Goal: Use online tool/utility: Utilize a website feature to perform a specific function

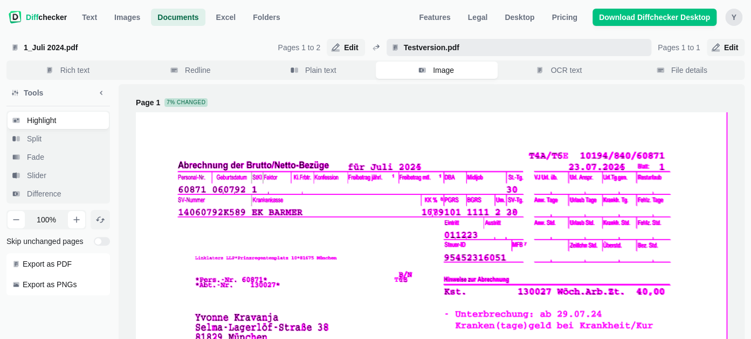
click at [409, 44] on span "Testversion.pdf" at bounding box center [524, 47] width 245 height 11
click at [409, 44] on input "Testversion.pdf" at bounding box center [519, 47] width 265 height 17
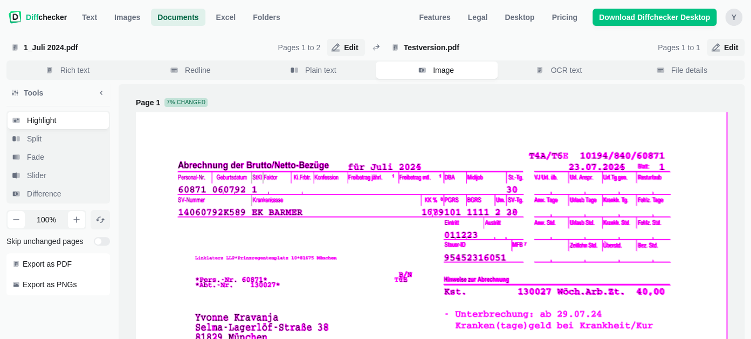
select select "2"
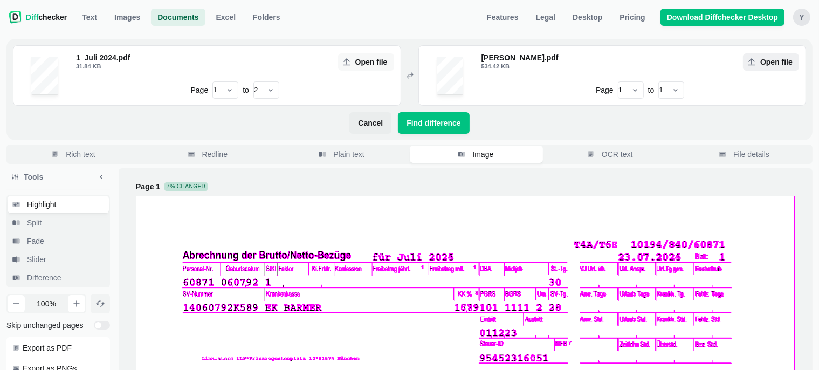
click at [409, 64] on span "Open file" at bounding box center [776, 62] width 37 height 11
click at [409, 64] on input "Open file" at bounding box center [771, 61] width 56 height 17
click at [409, 124] on span "Find difference" at bounding box center [434, 123] width 58 height 11
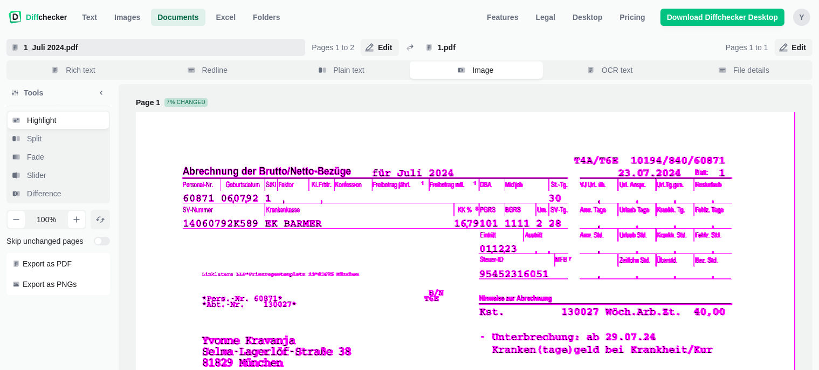
click at [52, 43] on span "1_Juli 2024.pdf" at bounding box center [161, 47] width 279 height 11
click at [52, 43] on input "1_Juli 2024.pdf" at bounding box center [155, 47] width 299 height 17
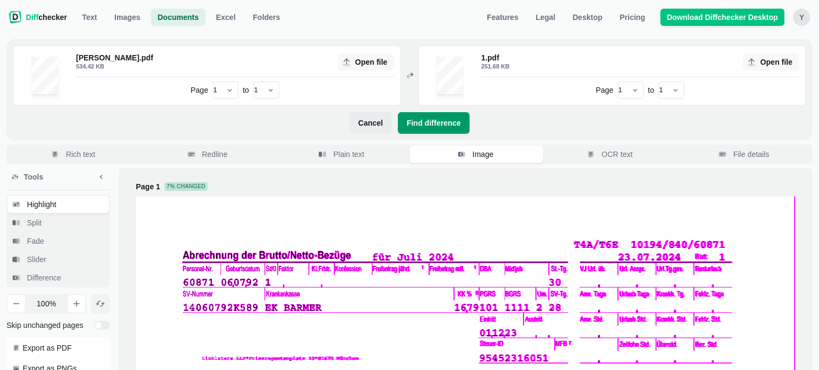
click at [409, 127] on span "Find difference" at bounding box center [434, 123] width 58 height 11
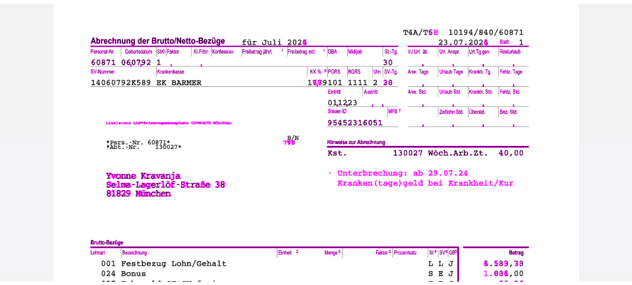
scroll to position [114, 0]
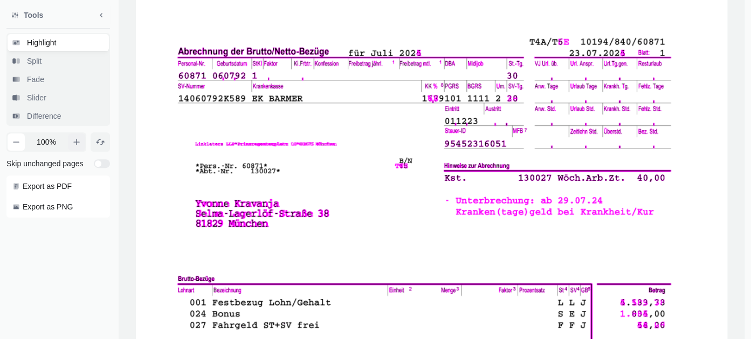
click at [72, 145] on button "button" at bounding box center [76, 141] width 17 height 17
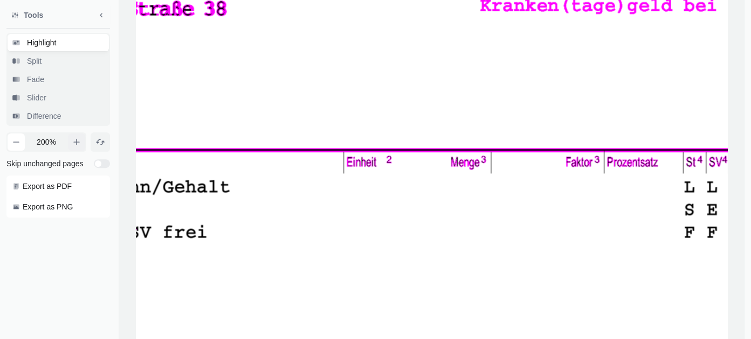
click at [72, 145] on button "button" at bounding box center [76, 141] width 17 height 17
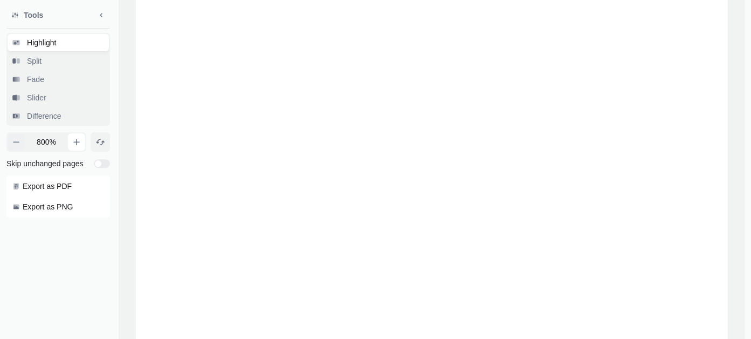
click at [13, 144] on icon "button" at bounding box center [16, 142] width 9 height 9
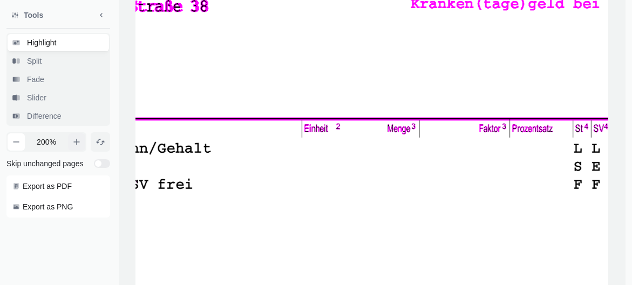
click at [73, 141] on icon "button" at bounding box center [76, 142] width 9 height 9
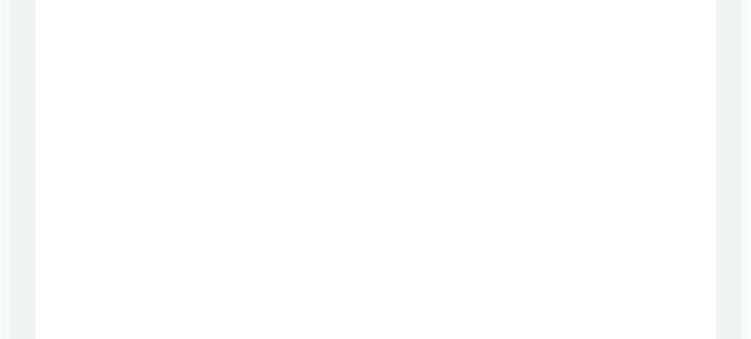
scroll to position [42, 0]
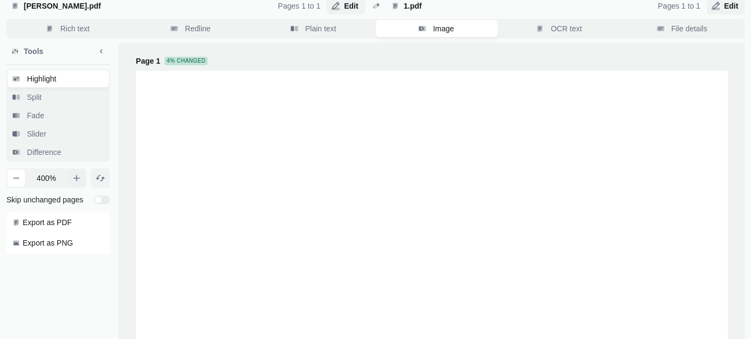
click at [77, 182] on icon "button" at bounding box center [76, 178] width 9 height 9
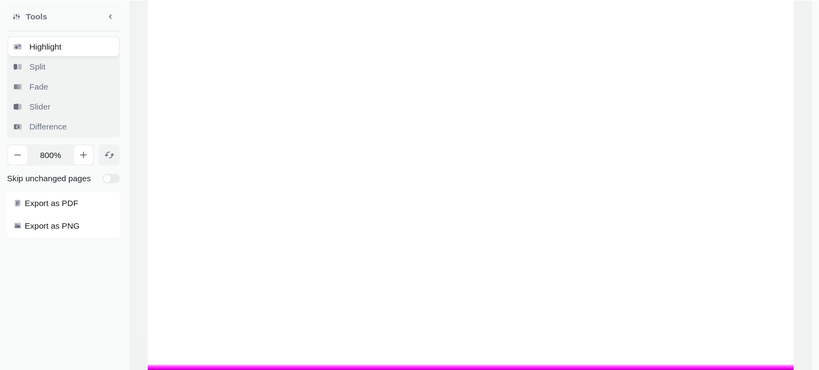
scroll to position [656, 0]
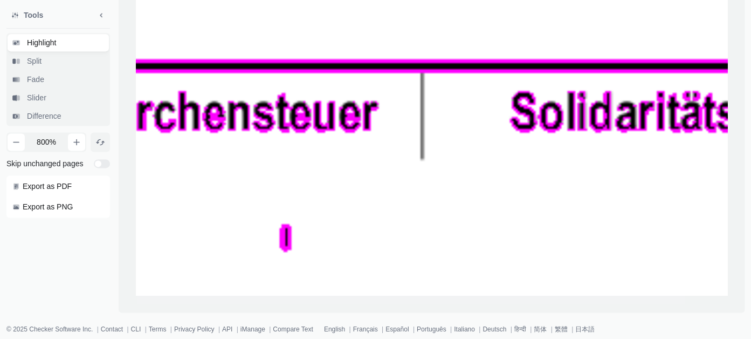
drag, startPoint x: 366, startPoint y: 221, endPoint x: 594, endPoint y: 42, distance: 290.0
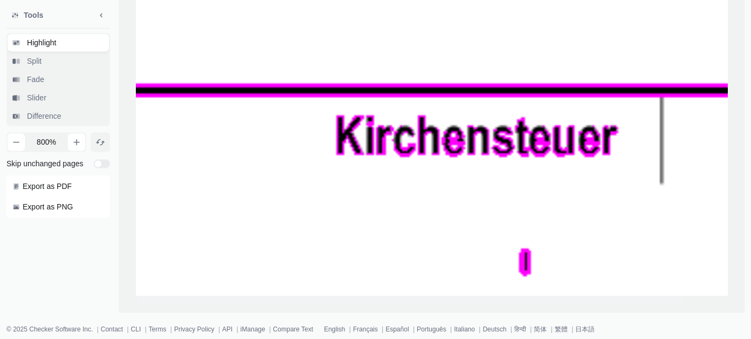
drag, startPoint x: 190, startPoint y: 159, endPoint x: 312, endPoint y: 166, distance: 122.1
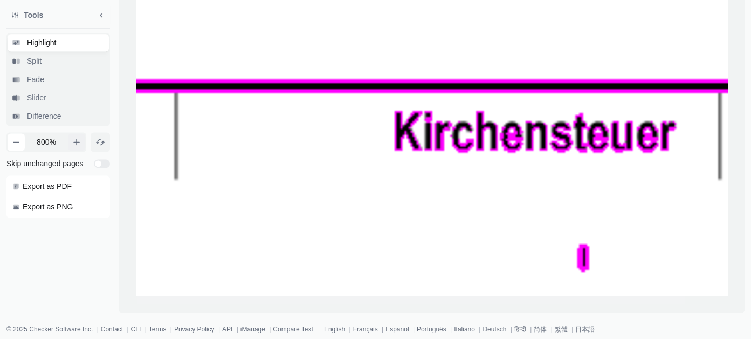
click at [73, 147] on button "button" at bounding box center [76, 141] width 17 height 17
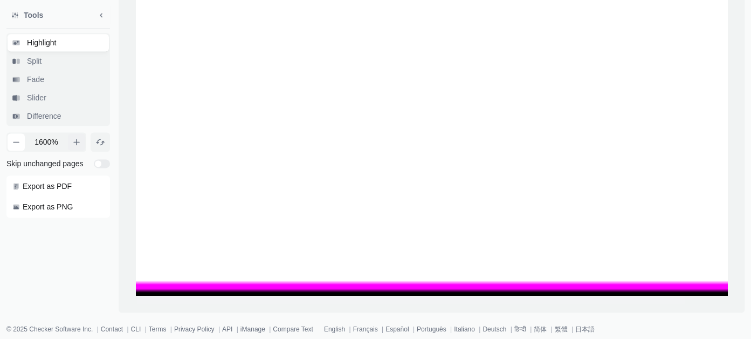
click at [73, 146] on button "button" at bounding box center [76, 141] width 17 height 17
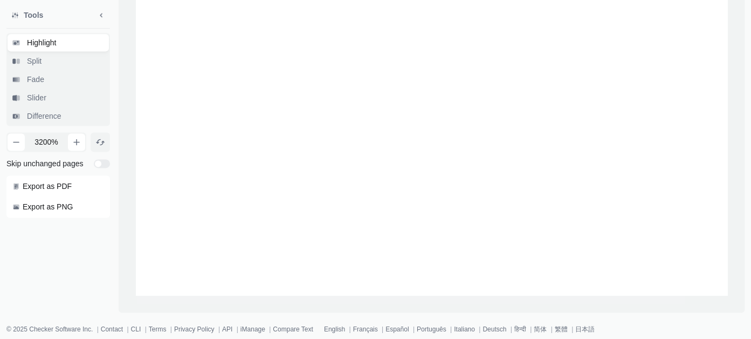
drag, startPoint x: 222, startPoint y: 143, endPoint x: 269, endPoint y: 166, distance: 52.1
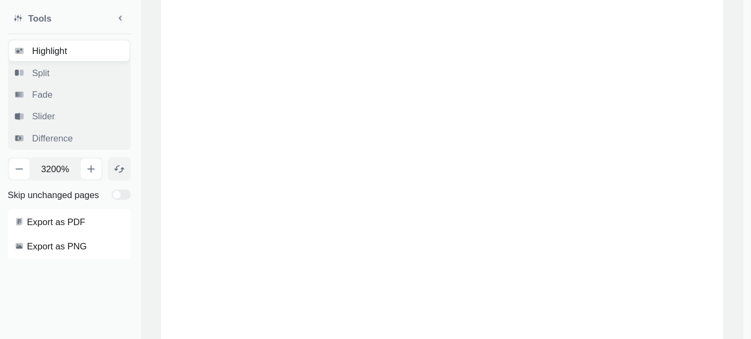
scroll to position [541, 0]
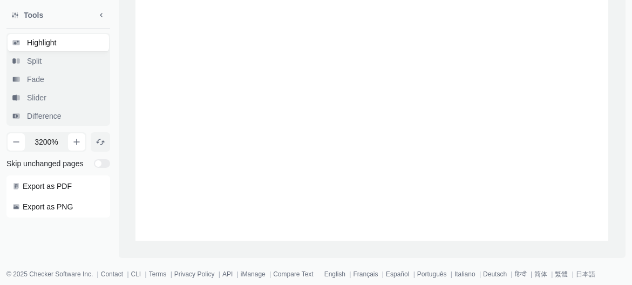
drag, startPoint x: 251, startPoint y: 99, endPoint x: 437, endPoint y: 300, distance: 273.7
click at [22, 145] on button "button" at bounding box center [16, 141] width 17 height 17
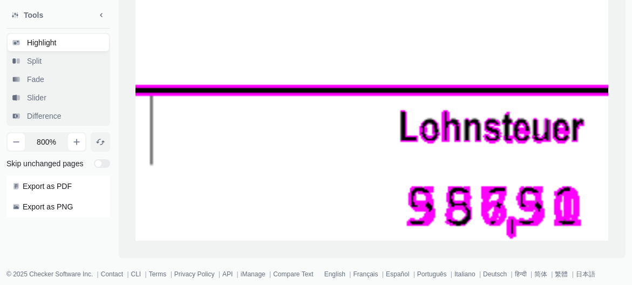
drag, startPoint x: 175, startPoint y: 142, endPoint x: 557, endPoint y: 105, distance: 383.6
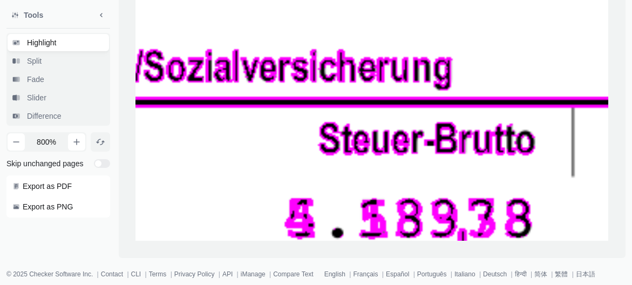
drag, startPoint x: 215, startPoint y: 107, endPoint x: 548, endPoint y: 131, distance: 333.6
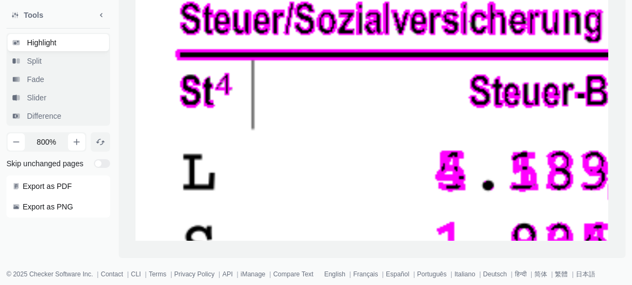
drag, startPoint x: 208, startPoint y: 137, endPoint x: 359, endPoint y: 90, distance: 157.8
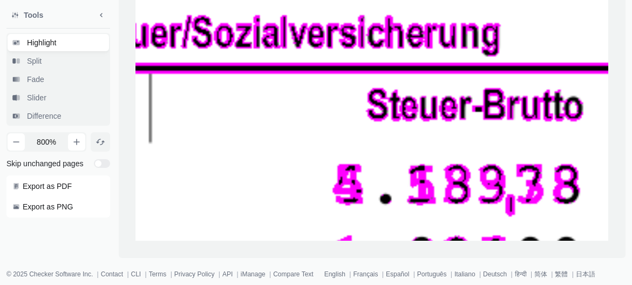
drag, startPoint x: 484, startPoint y: 124, endPoint x: 386, endPoint y: 137, distance: 99.6
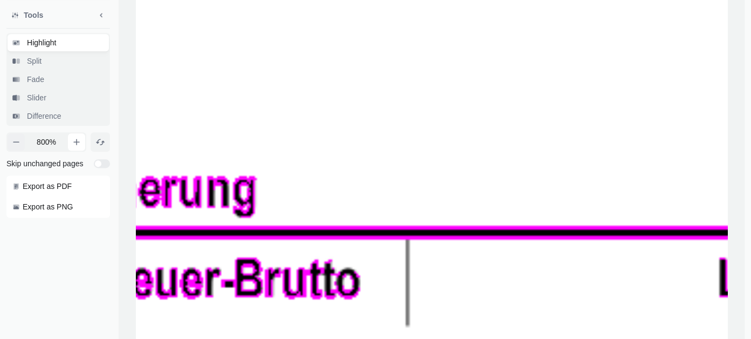
click at [18, 140] on icon "button" at bounding box center [16, 142] width 9 height 9
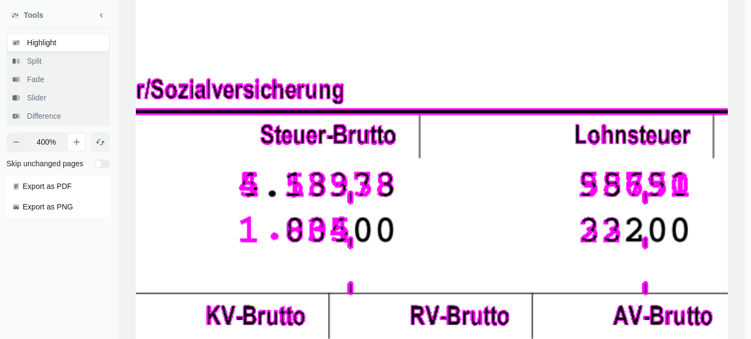
click at [18, 140] on icon "button" at bounding box center [16, 142] width 9 height 9
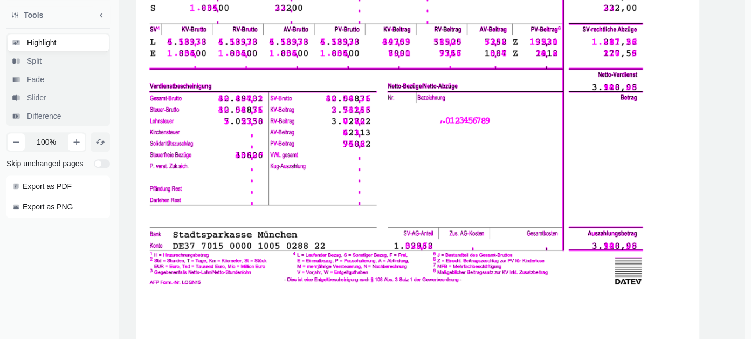
drag, startPoint x: 356, startPoint y: 172, endPoint x: 225, endPoint y: 130, distance: 137.5
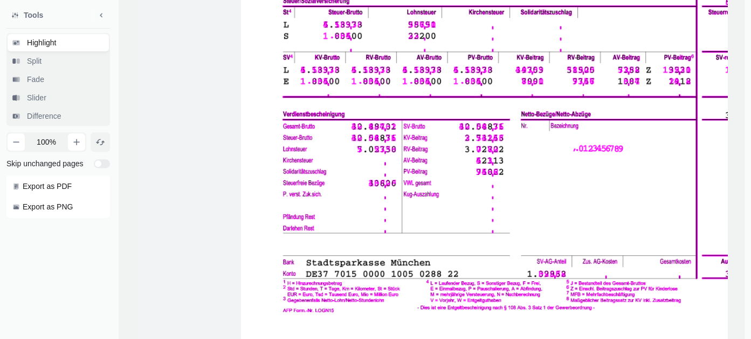
drag, startPoint x: 591, startPoint y: 262, endPoint x: 729, endPoint y: 341, distance: 158.8
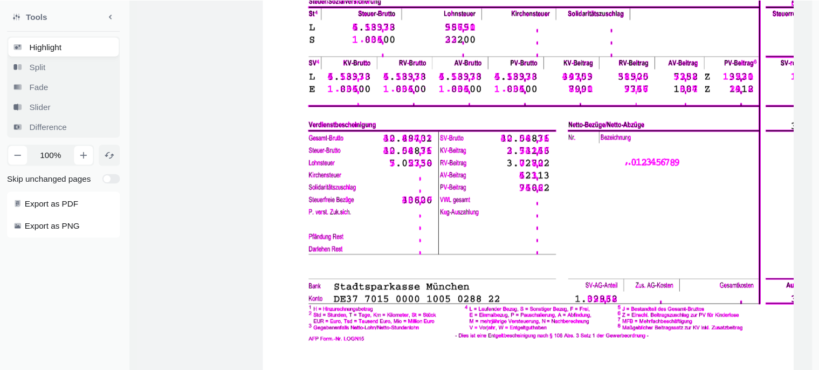
scroll to position [550, 0]
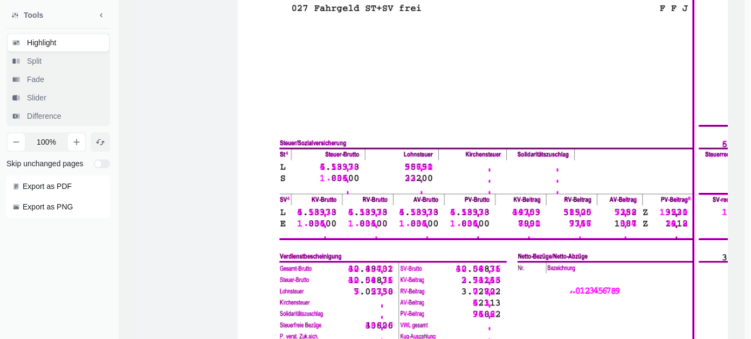
drag, startPoint x: 593, startPoint y: 122, endPoint x: 588, endPoint y: 228, distance: 105.3
click at [409, 184] on span at bounding box center [534, 101] width 592 height 839
click at [31, 184] on span "Export as PNG" at bounding box center [48, 206] width 50 height 11
click at [42, 184] on span "Export as PDF" at bounding box center [47, 186] width 49 height 11
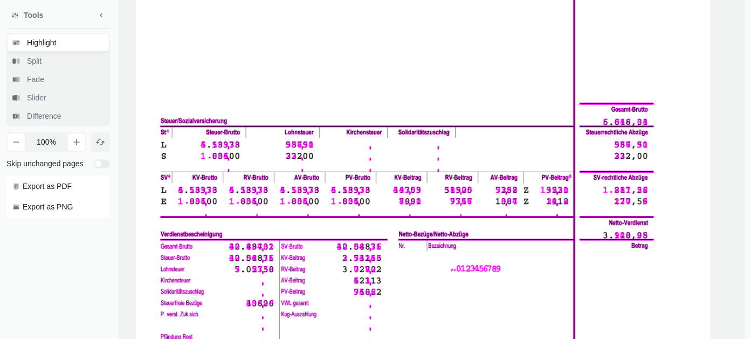
drag, startPoint x: 550, startPoint y: 156, endPoint x: 451, endPoint y: 133, distance: 102.0
click at [409, 133] on span at bounding box center [415, 79] width 592 height 839
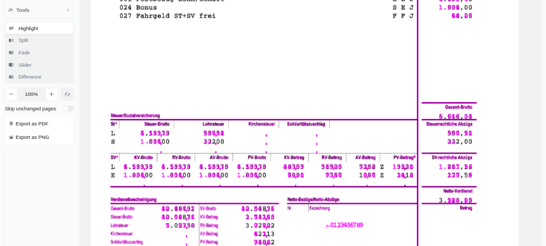
scroll to position [466, 0]
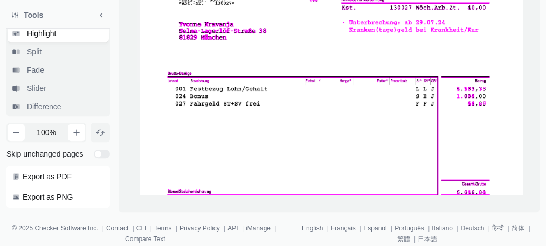
drag, startPoint x: 613, startPoint y: 213, endPoint x: 348, endPoint y: 260, distance: 268.4
click at [348, 184] on span at bounding box center [333, 165] width 387 height 549
click at [16, 131] on icon "button" at bounding box center [16, 132] width 9 height 9
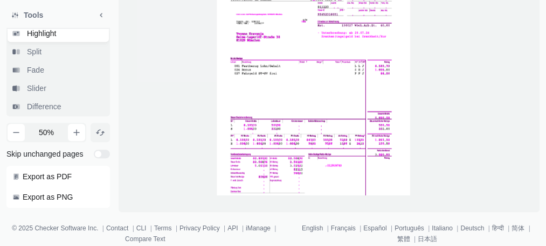
drag, startPoint x: 340, startPoint y: 53, endPoint x: 323, endPoint y: 115, distance: 64.0
click at [323, 115] on span at bounding box center [314, 104] width 194 height 275
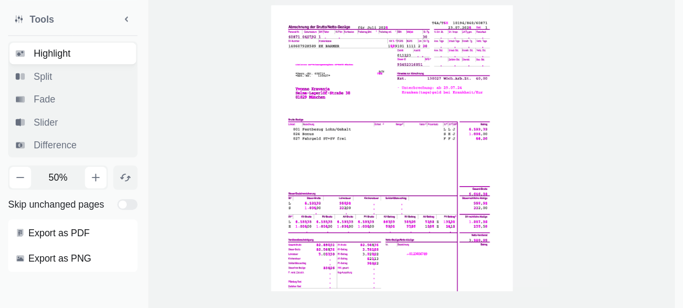
scroll to position [427, 0]
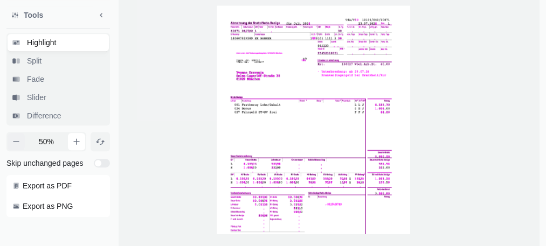
click at [19, 140] on icon "button" at bounding box center [16, 142] width 9 height 9
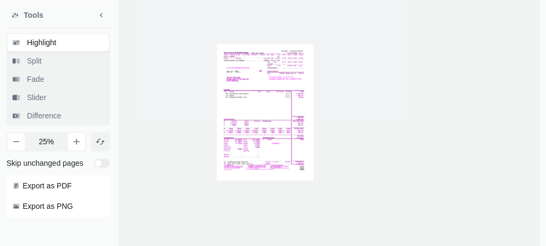
drag, startPoint x: 327, startPoint y: 28, endPoint x: 271, endPoint y: 88, distance: 82.8
click at [271, 88] on span at bounding box center [265, 112] width 97 height 137
click at [72, 143] on icon "button" at bounding box center [76, 142] width 9 height 9
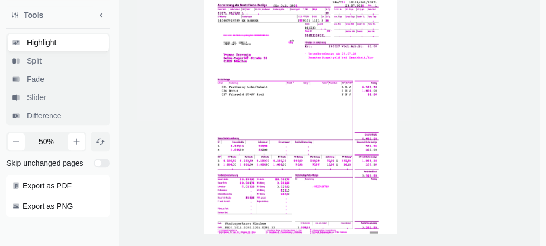
drag, startPoint x: 193, startPoint y: 166, endPoint x: 271, endPoint y: 33, distance: 154.0
click at [271, 33] on span at bounding box center [301, 125] width 194 height 275
click at [51, 143] on span "50 %" at bounding box center [46, 141] width 43 height 11
click at [46, 142] on span "50 %" at bounding box center [46, 141] width 43 height 11
click at [15, 141] on icon "button" at bounding box center [16, 142] width 9 height 9
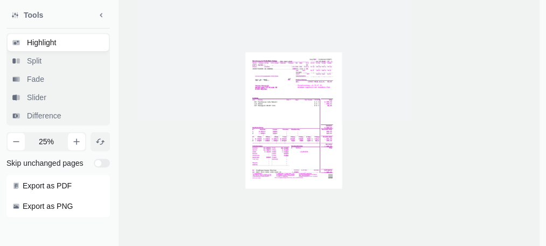
drag, startPoint x: 307, startPoint y: 55, endPoint x: 287, endPoint y: 125, distance: 72.2
click at [288, 125] on span at bounding box center [293, 120] width 97 height 137
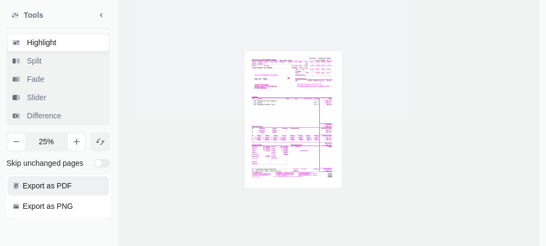
click at [38, 184] on span "Export as PDF" at bounding box center [47, 186] width 49 height 11
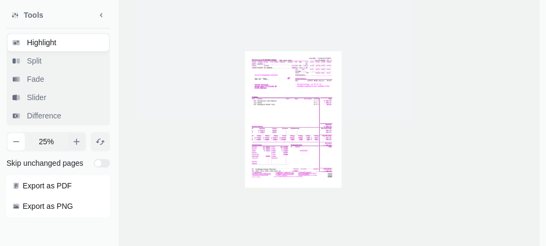
click at [72, 147] on button "button" at bounding box center [76, 141] width 17 height 17
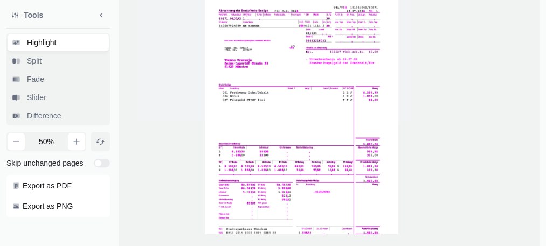
drag, startPoint x: 252, startPoint y: 203, endPoint x: 297, endPoint y: 55, distance: 154.9
click at [297, 55] on span at bounding box center [302, 130] width 194 height 275
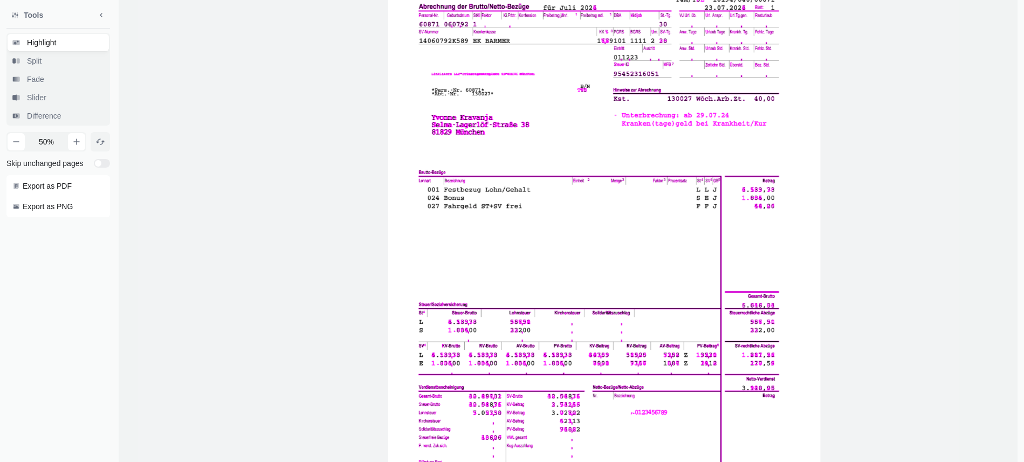
drag, startPoint x: 543, startPoint y: 396, endPoint x: 607, endPoint y: 202, distance: 204.3
click at [409, 184] on span at bounding box center [604, 274] width 433 height 612
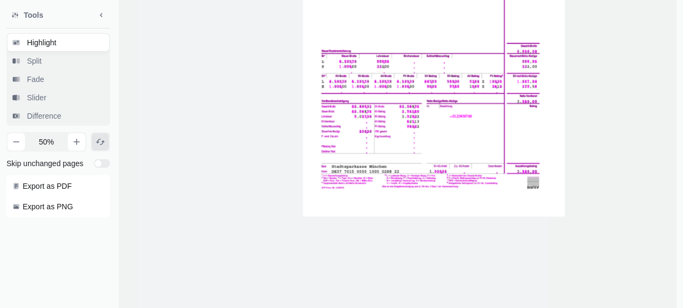
click at [103, 135] on button "button" at bounding box center [100, 141] width 17 height 17
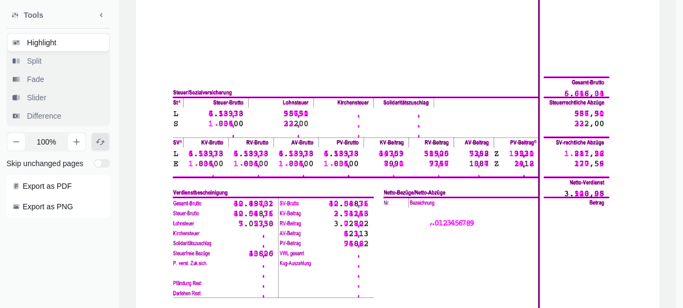
click at [99, 140] on icon "button" at bounding box center [101, 141] width 8 height 5
click at [100, 166] on input "checkbox" at bounding box center [102, 163] width 16 height 9
checkbox input "false"
click at [66, 180] on button "Export as PDF" at bounding box center [58, 185] width 101 height 19
